Goal: Navigation & Orientation: Find specific page/section

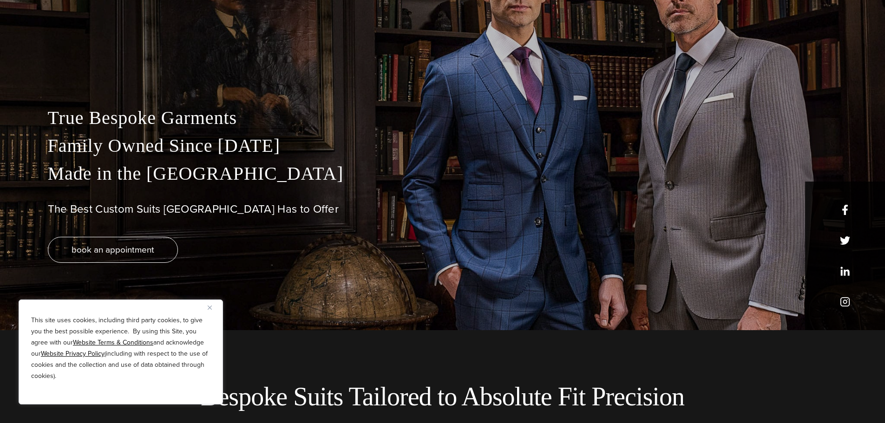
click at [212, 305] on button "Close" at bounding box center [213, 307] width 11 height 11
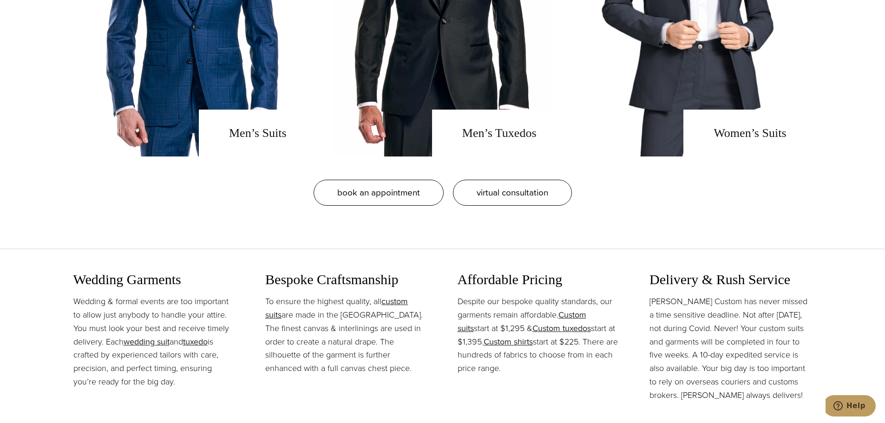
scroll to position [929, 0]
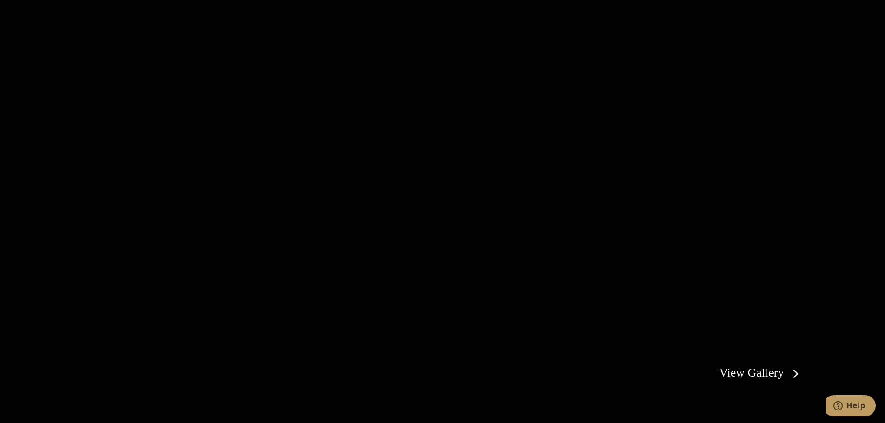
scroll to position [2230, 0]
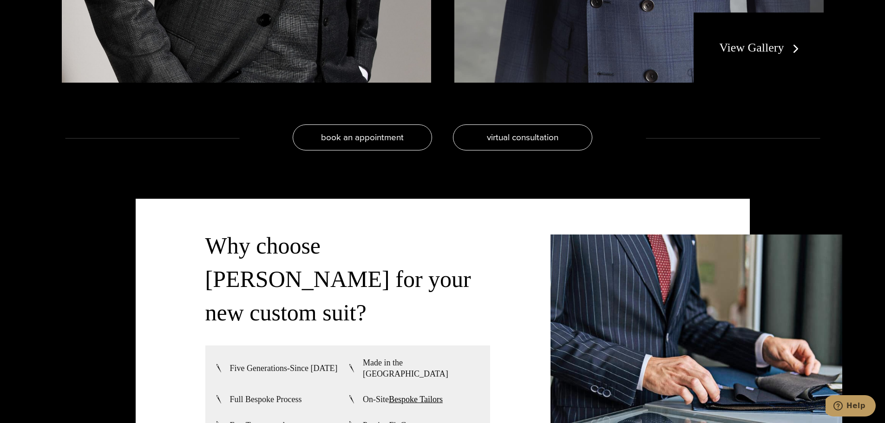
click at [781, 47] on link "View Gallery" at bounding box center [760, 47] width 83 height 13
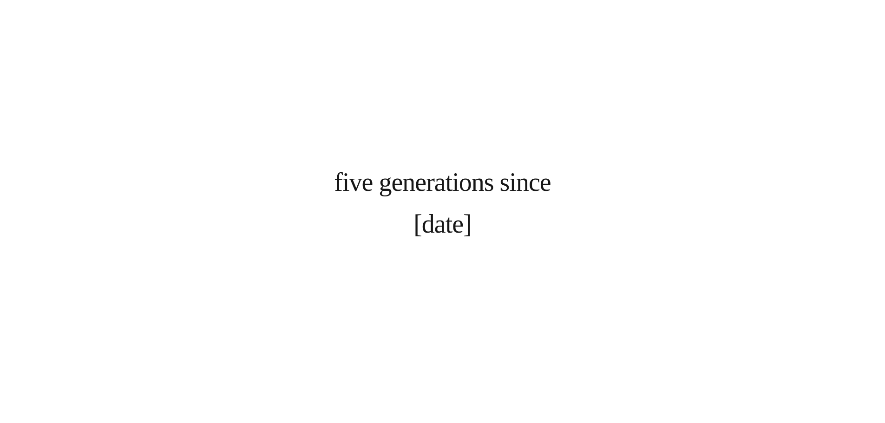
scroll to position [2370, 0]
